Goal: Task Accomplishment & Management: Manage account settings

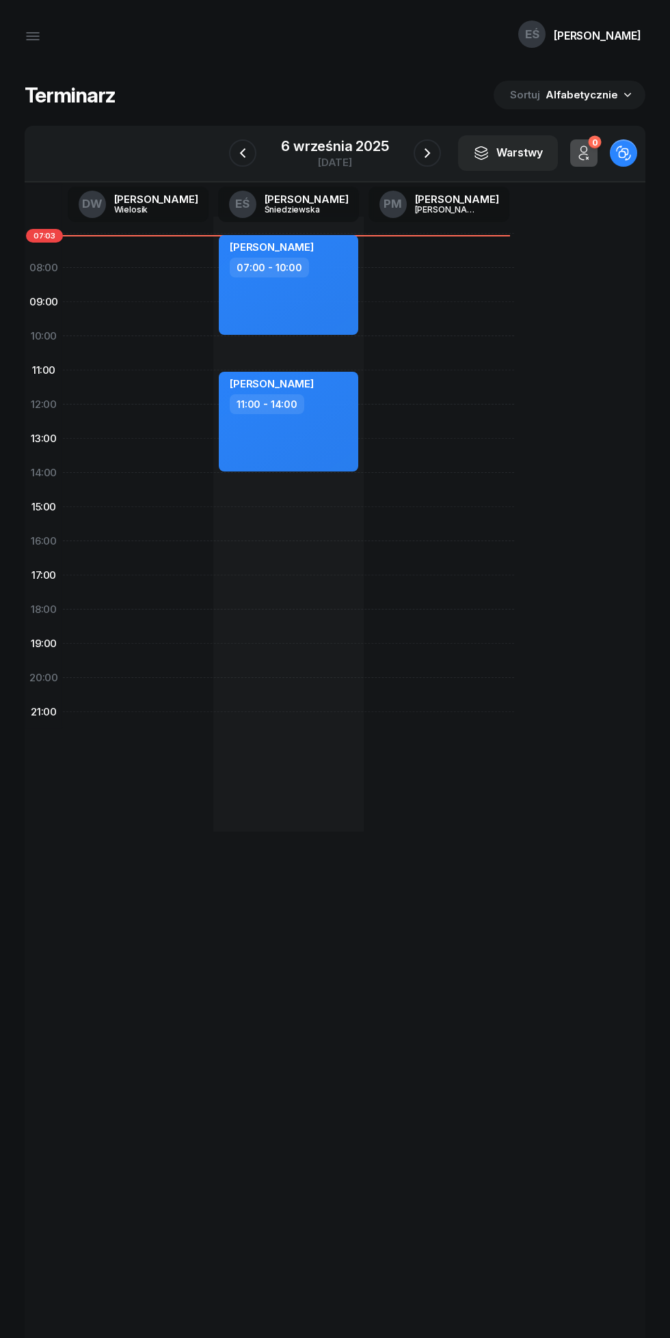
click at [28, 38] on icon "button" at bounding box center [33, 36] width 16 height 16
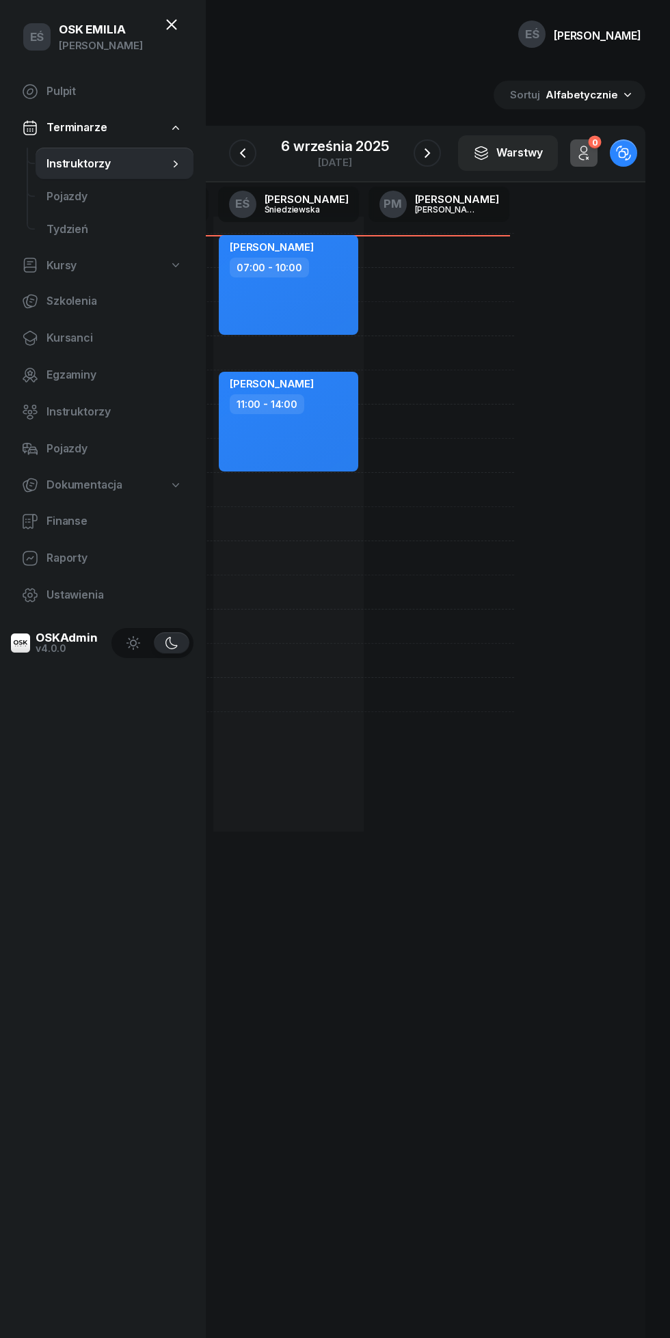
click at [60, 346] on span "Kursanci" at bounding box center [114, 338] width 136 height 18
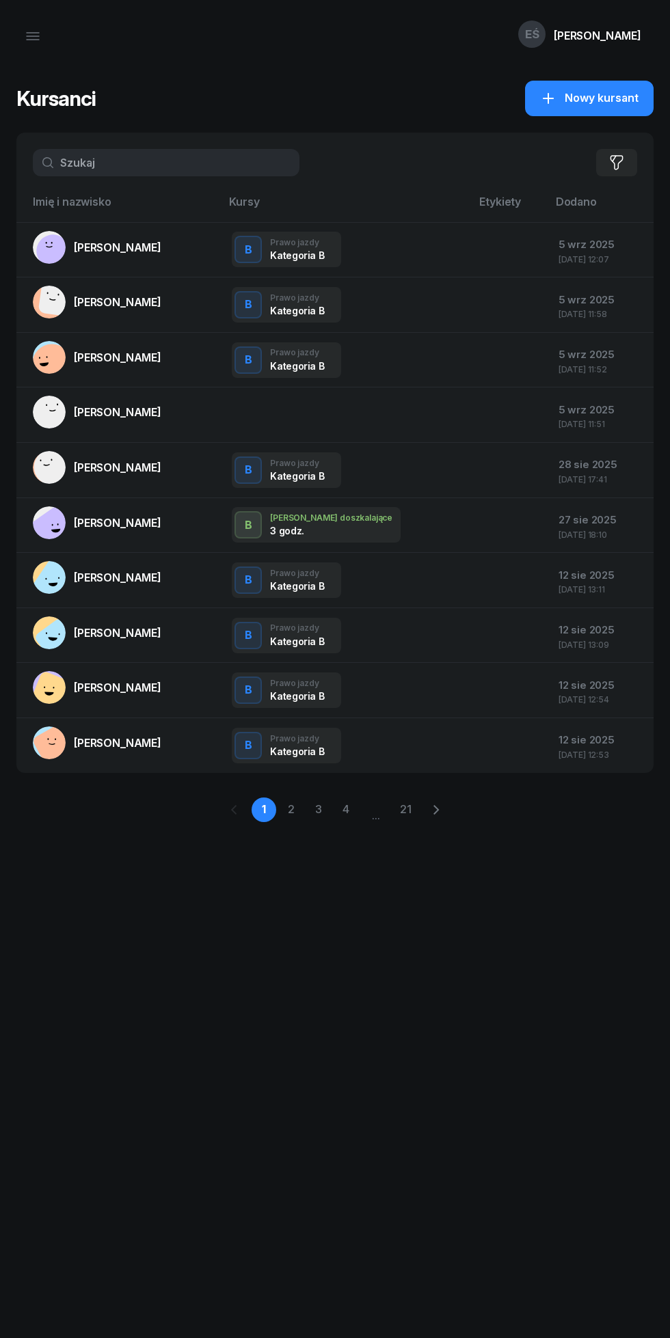
click at [107, 165] on input "text" at bounding box center [166, 162] width 266 height 27
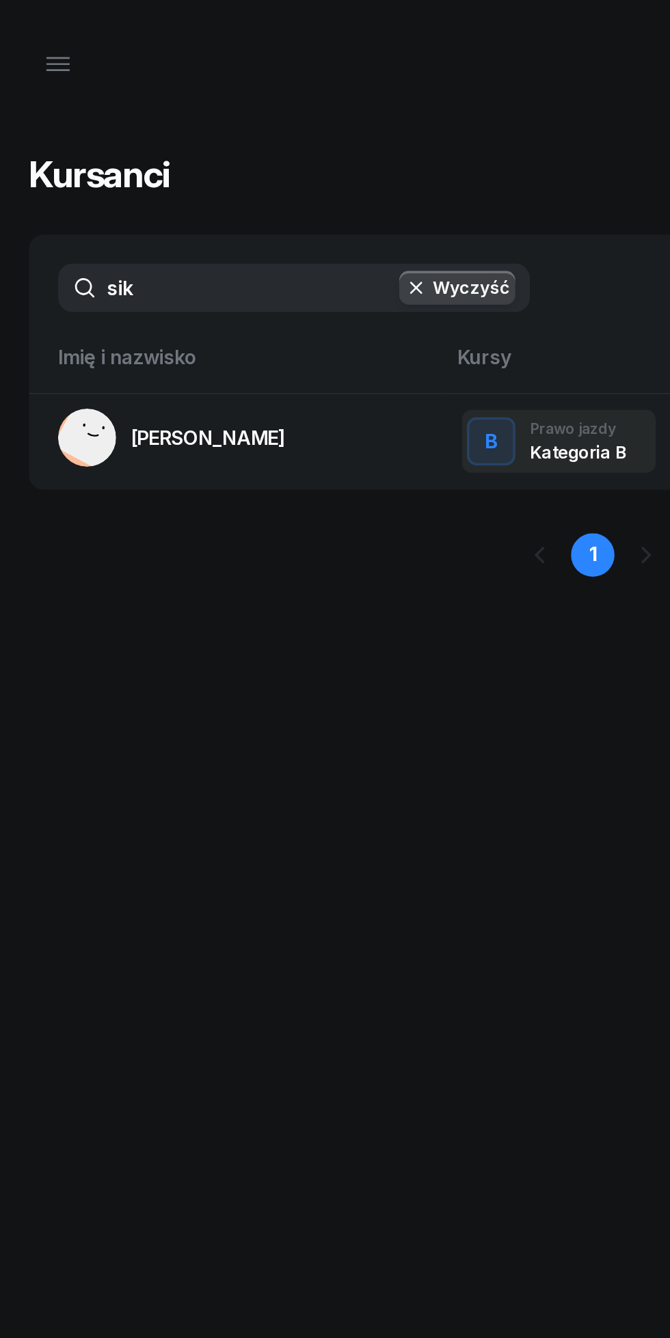
type input "sik"
click at [120, 250] on span "[PERSON_NAME]" at bounding box center [117, 248] width 87 height 14
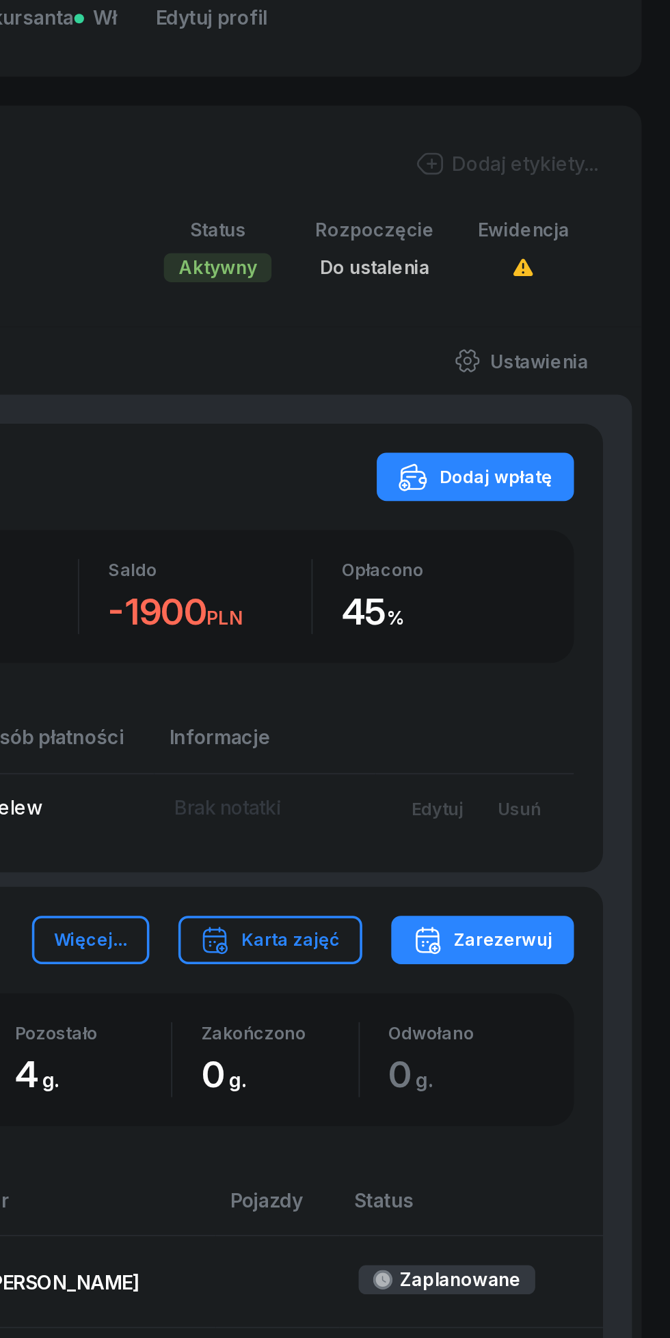
click at [548, 724] on div "Dodaj wpłatę" at bounding box center [559, 723] width 87 height 16
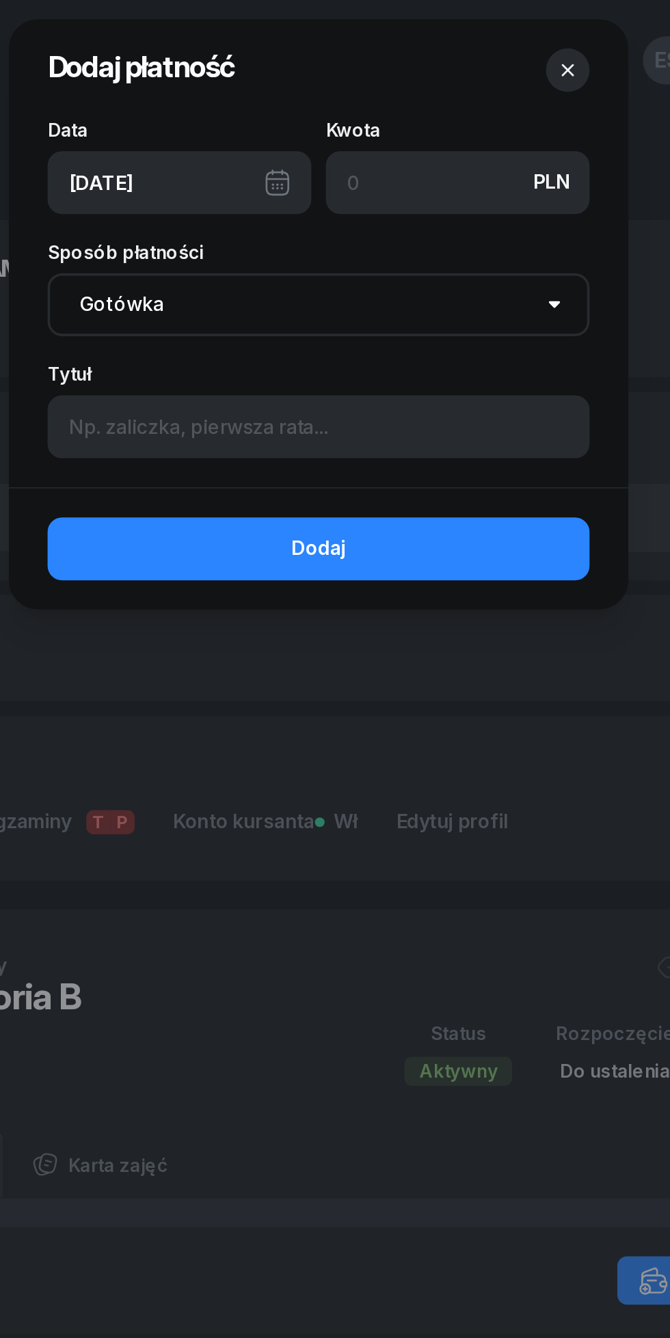
click at [222, 107] on div "[DATE]" at bounding box center [256, 103] width 149 height 36
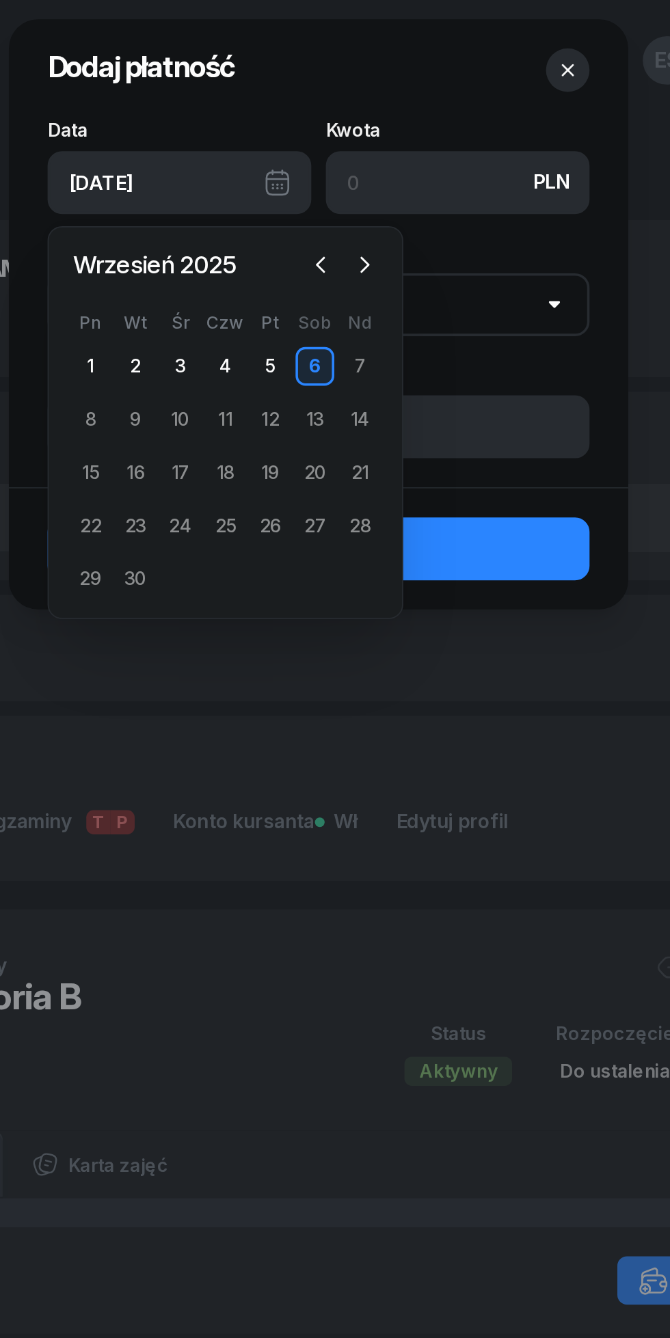
click at [333, 152] on icon "button" at bounding box center [336, 150] width 14 height 14
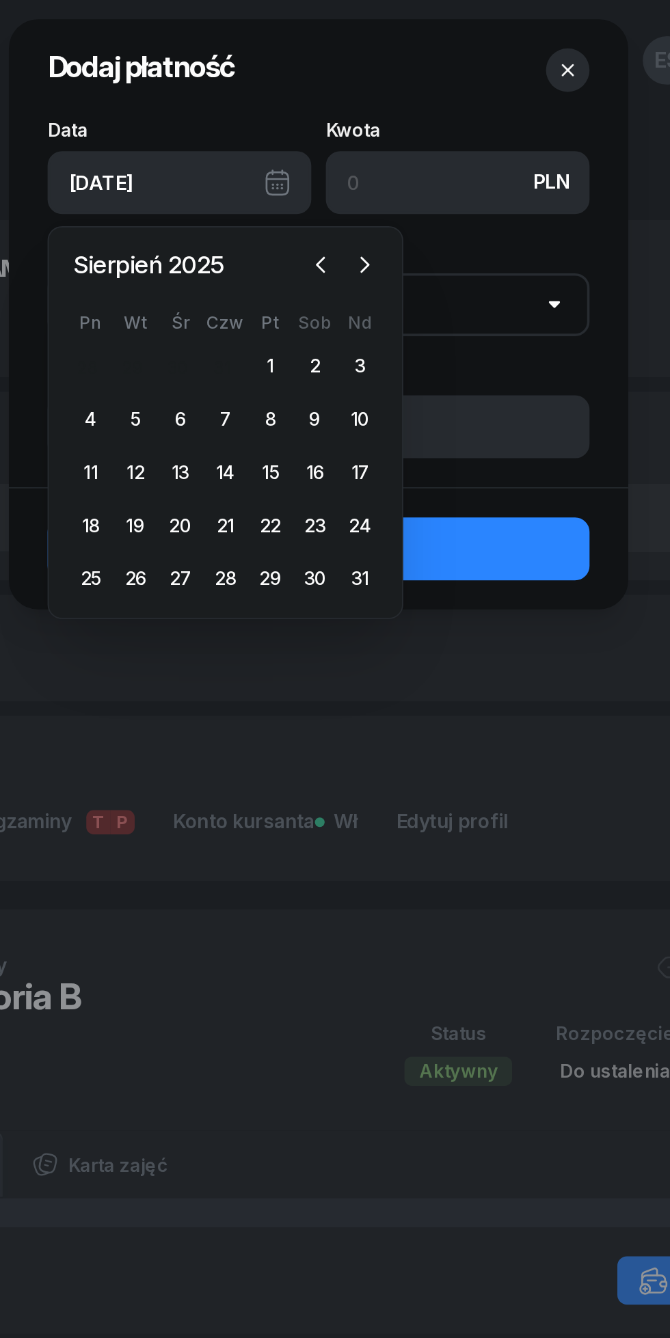
click at [338, 149] on icon "button" at bounding box center [336, 150] width 14 height 14
click at [256, 208] on div "2" at bounding box center [257, 207] width 22 height 22
type input "[DATE]"
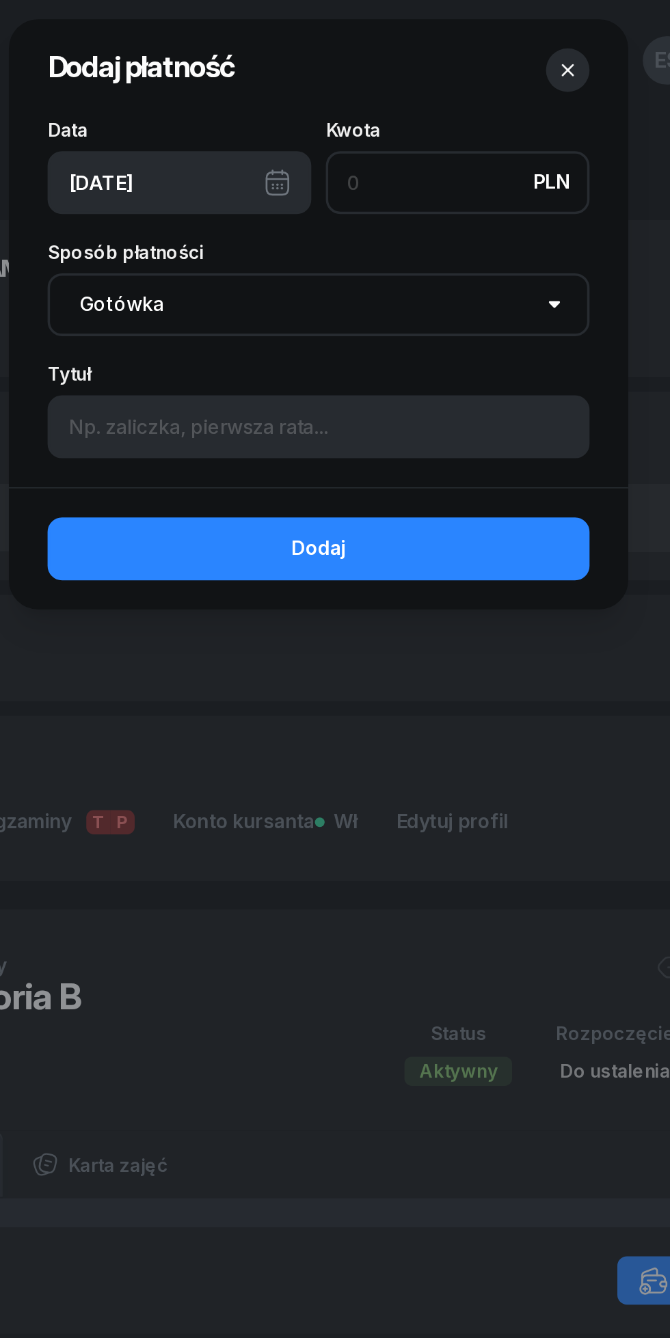
click at [376, 99] on input at bounding box center [413, 103] width 149 height 36
type input "1600"
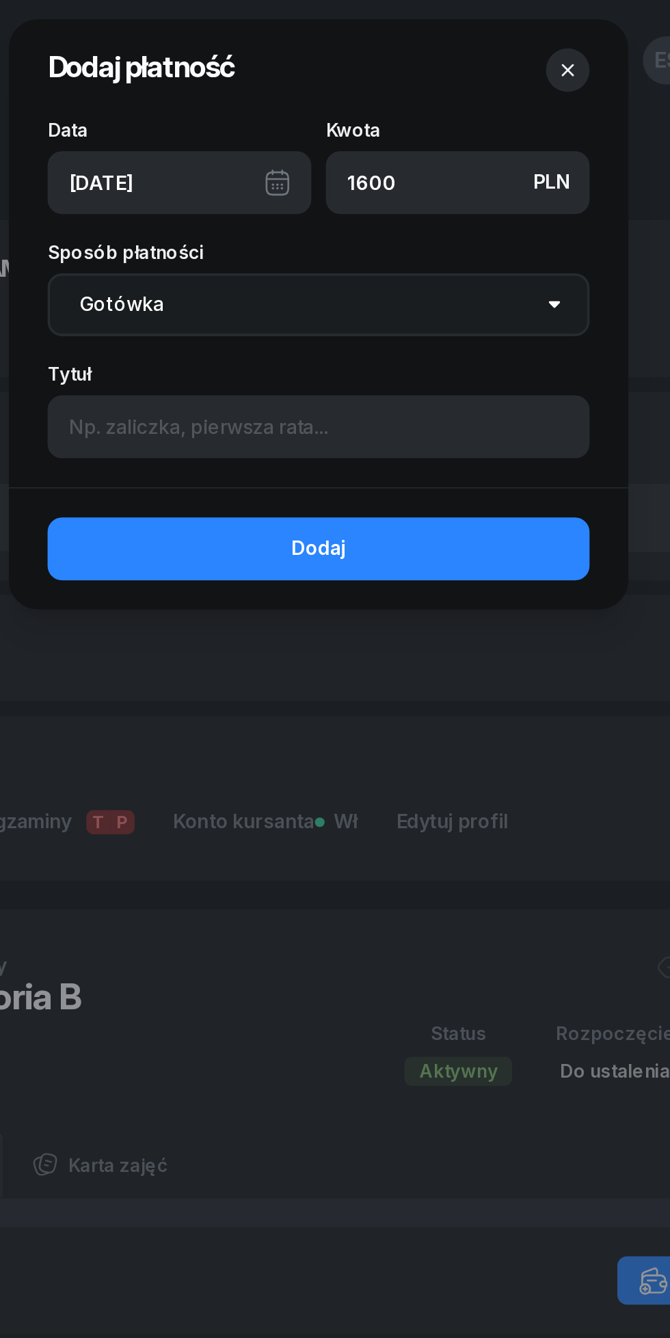
click at [232, 177] on select "Gotówka Karta Przelew Płatności online BLIK" at bounding box center [335, 172] width 306 height 36
select select "transfer"
click at [182, 154] on select "Gotówka Karta Przelew Płatności online BLIK" at bounding box center [335, 172] width 306 height 36
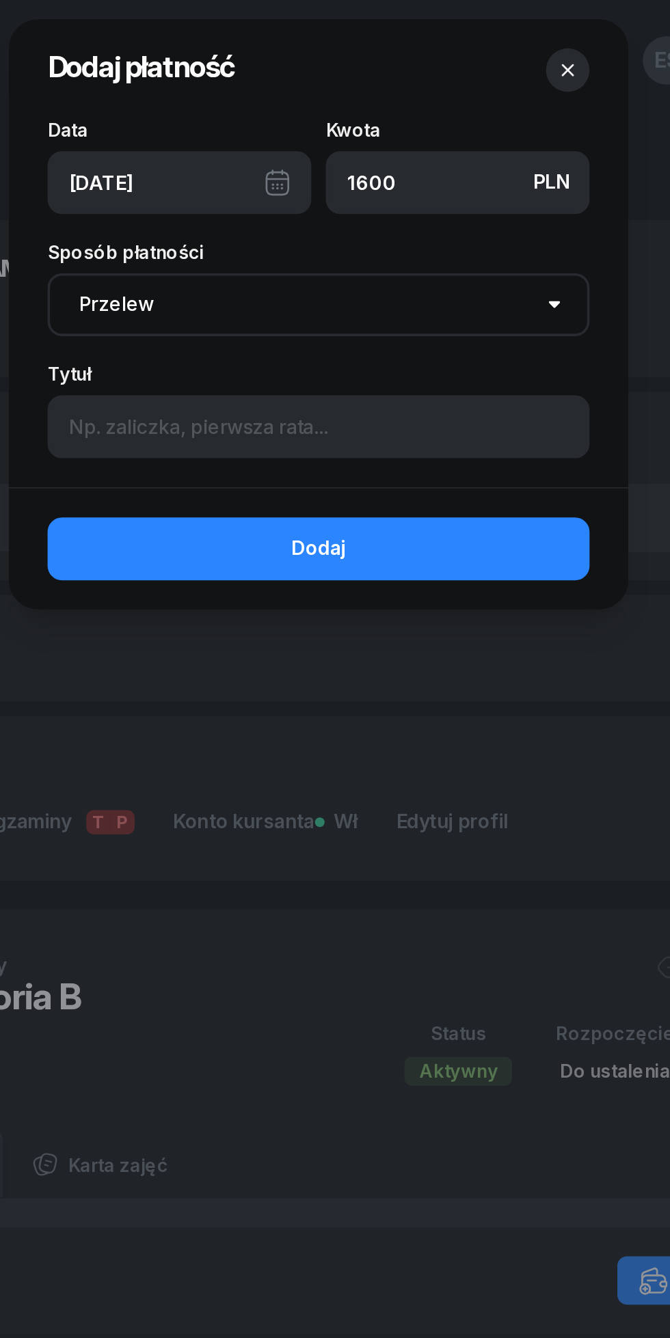
click at [294, 317] on button "Dodaj" at bounding box center [335, 310] width 306 height 36
